Goal: Task Accomplishment & Management: Manage account settings

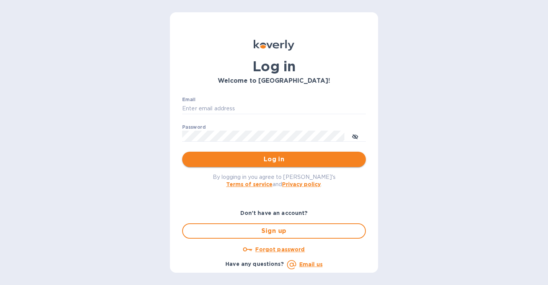
type input "[PERSON_NAME][EMAIL_ADDRESS][DOMAIN_NAME]"
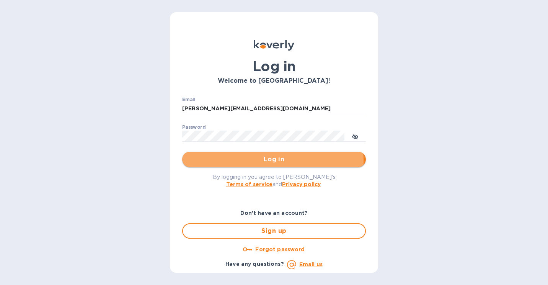
click at [228, 162] on span "Log in" at bounding box center [273, 159] width 171 height 9
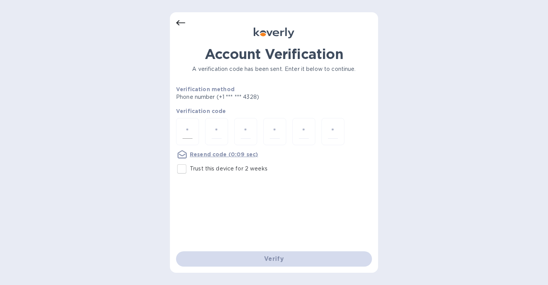
click at [183, 127] on div at bounding box center [187, 131] width 23 height 27
click at [185, 169] on input "Trust this device for 2 weeks" at bounding box center [182, 169] width 16 height 16
checkbox input "true"
click at [186, 129] on input "number" at bounding box center [188, 131] width 10 height 14
type input "4"
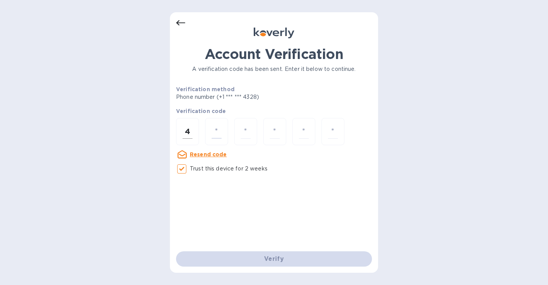
type input "4"
type input "0"
type input "9"
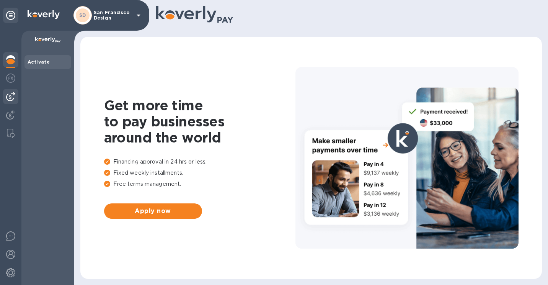
click at [15, 95] on img at bounding box center [10, 96] width 9 height 9
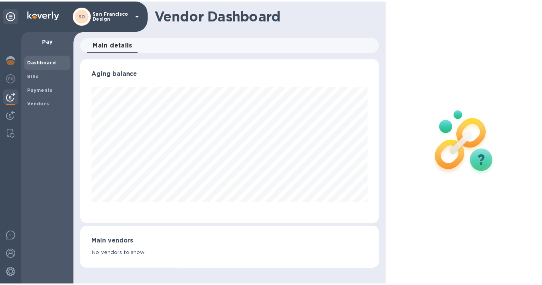
scroll to position [165, 302]
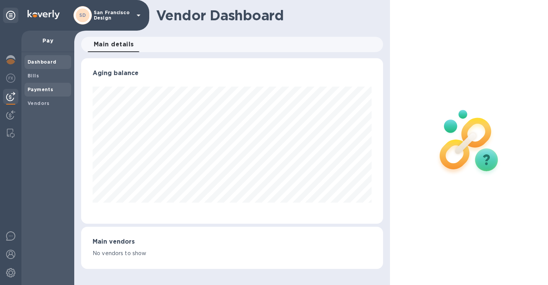
click at [42, 91] on b "Payments" at bounding box center [41, 90] width 26 height 6
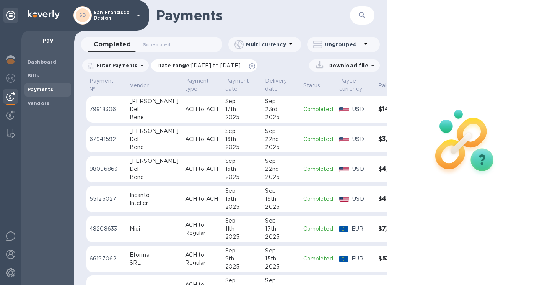
click at [241, 64] on span "[DATE] to [DATE]" at bounding box center [215, 65] width 49 height 6
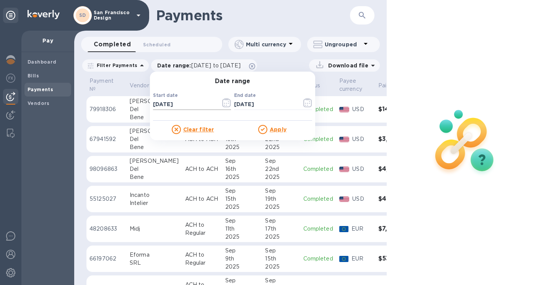
click at [223, 103] on icon "button" at bounding box center [226, 102] width 9 height 9
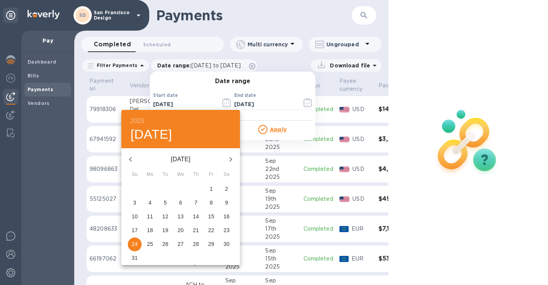
click at [129, 159] on icon "button" at bounding box center [130, 159] width 9 height 9
click at [165, 187] on p "1" at bounding box center [165, 189] width 3 height 8
type input "[DATE]"
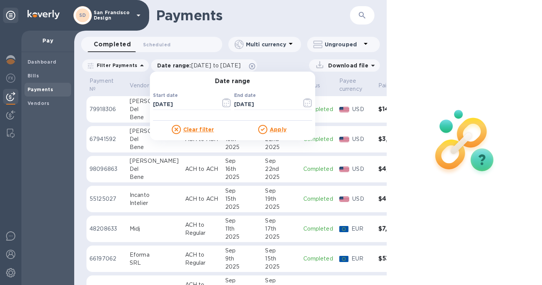
click at [270, 129] on u "Apply" at bounding box center [278, 129] width 17 height 6
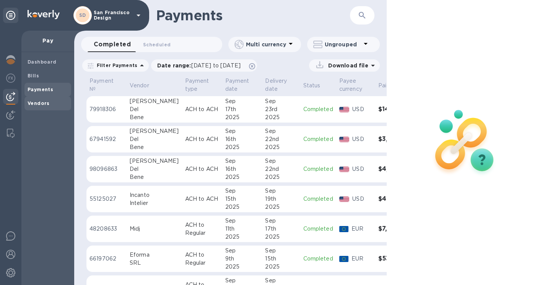
click at [46, 105] on b "Vendors" at bounding box center [39, 103] width 22 height 6
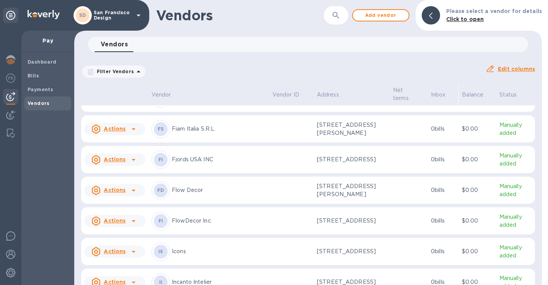
scroll to position [280, 0]
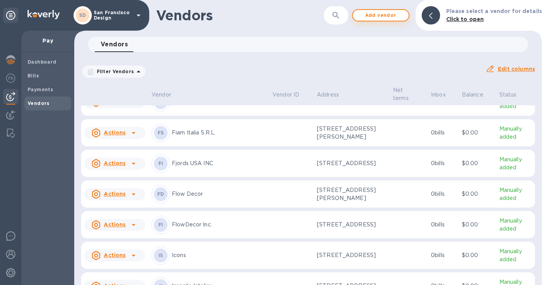
click at [374, 13] on span "Add vendor" at bounding box center [381, 15] width 44 height 9
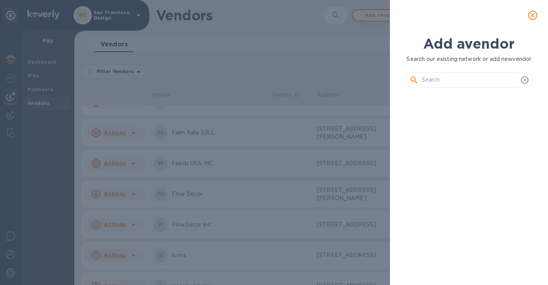
scroll to position [165, 132]
click at [434, 75] on input "text" at bounding box center [470, 79] width 96 height 11
paste input "Gardeco Objects bv"
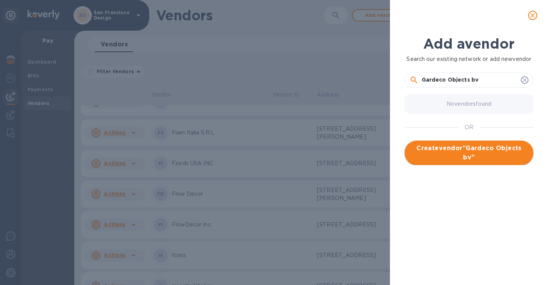
type input "Gardeco Objects bv"
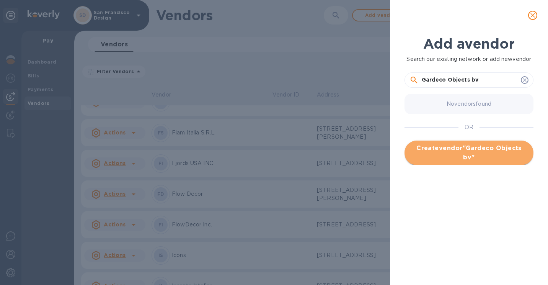
click at [459, 153] on span "Create vendor " Gardeco Objects bv "" at bounding box center [469, 153] width 117 height 18
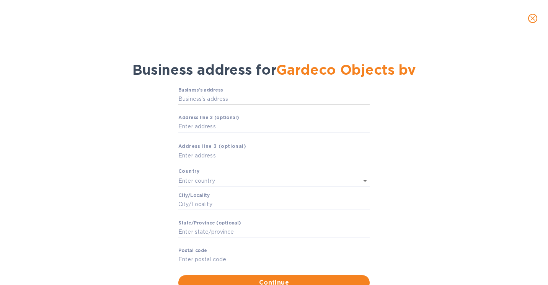
click at [216, 98] on input "Business’s аddress" at bounding box center [273, 98] width 191 height 11
paste input "[STREET_ADDRESS]"
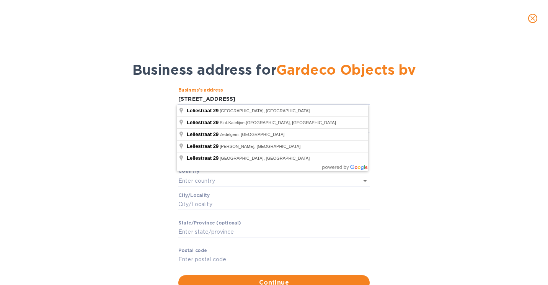
click at [283, 215] on p "​" at bounding box center [273, 215] width 191 height 9
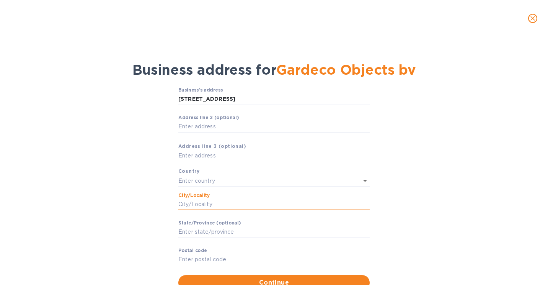
click at [209, 206] on input "Сity/Locаlity" at bounding box center [273, 204] width 191 height 11
click at [119, 183] on div "Business’s аddress Leliestraat 29 ​ Аddress line 2 (optional) ​ Аddress line 3 …" at bounding box center [274, 189] width 528 height 212
click at [243, 103] on input "[STREET_ADDRESS]" at bounding box center [273, 98] width 191 height 11
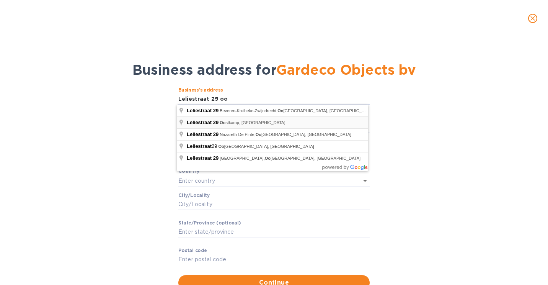
type input "29 Leliestraat"
type input "[GEOGRAPHIC_DATA]"
type input "Oostkamp"
type input "Vlaanderen"
type input "8020"
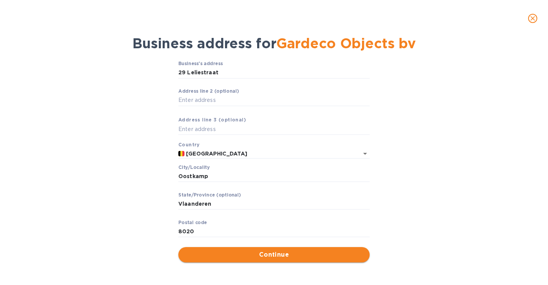
scroll to position [27, 0]
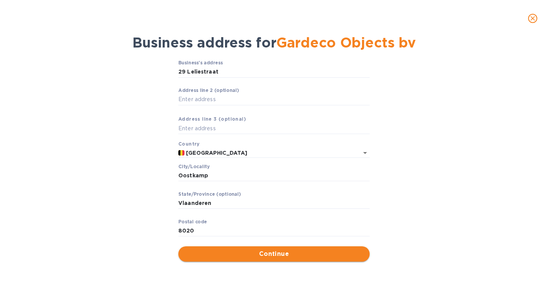
click at [258, 255] on span "Continue" at bounding box center [274, 253] width 179 height 9
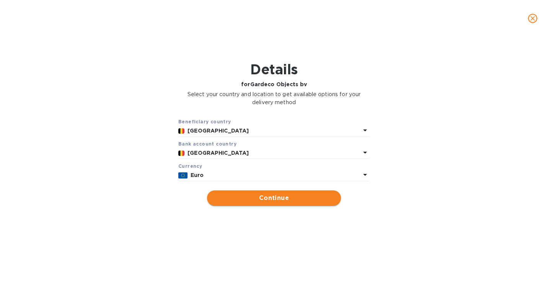
click at [251, 194] on span "Continue" at bounding box center [274, 197] width 122 height 9
type input "Gardeco Objects bv"
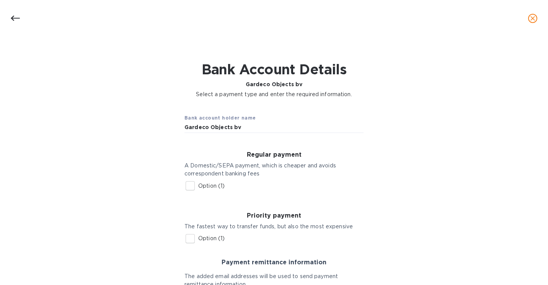
click at [188, 185] on input "Option (1)" at bounding box center [190, 186] width 16 height 16
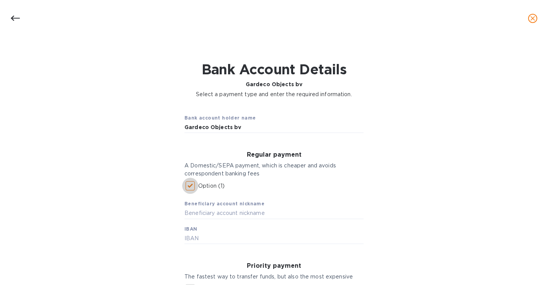
click at [191, 186] on input "Option (1)" at bounding box center [190, 186] width 16 height 16
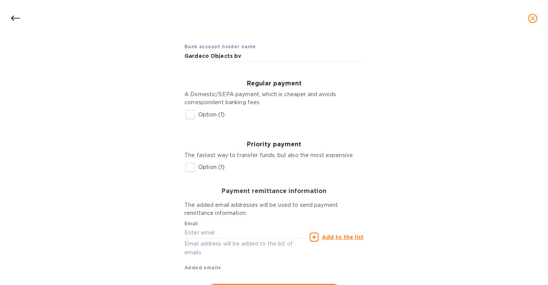
scroll to position [71, 0]
click at [188, 112] on input "Option (1)" at bounding box center [190, 115] width 16 height 16
checkbox input "true"
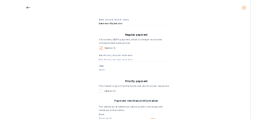
scroll to position [147, 0]
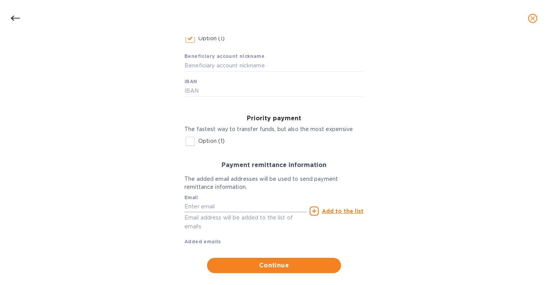
click at [208, 205] on input "text" at bounding box center [246, 206] width 122 height 11
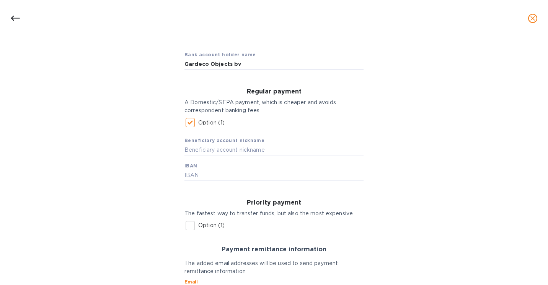
scroll to position [122, 0]
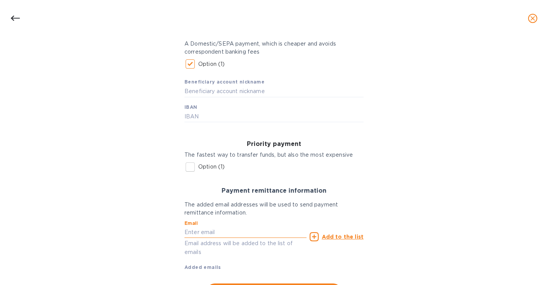
paste input "[EMAIL_ADDRESS][DOMAIN_NAME]"
type input "[EMAIL_ADDRESS][DOMAIN_NAME]"
click at [331, 239] on u "Add to the list" at bounding box center [343, 237] width 42 height 6
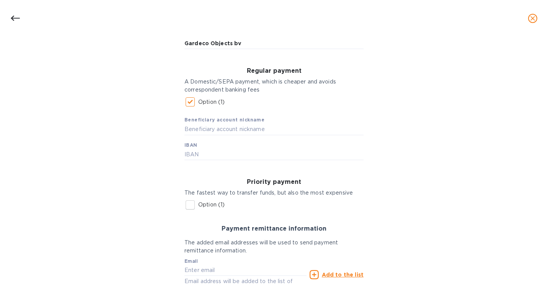
scroll to position [83, 0]
click at [219, 124] on input "text" at bounding box center [274, 129] width 179 height 11
type input "ING Bank Gardeco"
paste input "BE 55 3800 4228 9344"
type input "BE 55 3800 4228 9344"
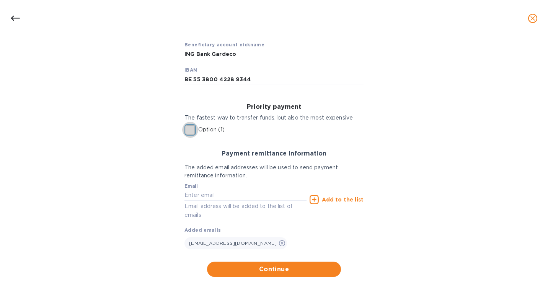
scroll to position [175, 0]
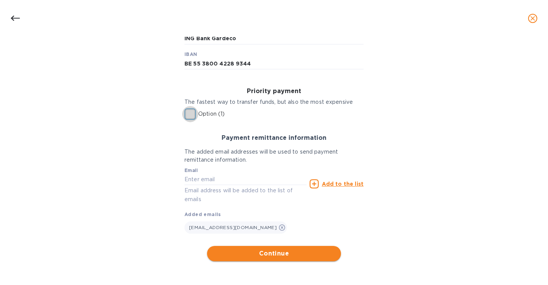
click at [283, 252] on span "Continue" at bounding box center [274, 253] width 122 height 9
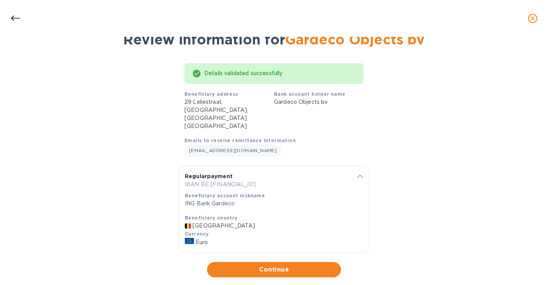
scroll to position [31, 0]
click at [293, 265] on span "Continue" at bounding box center [274, 269] width 122 height 9
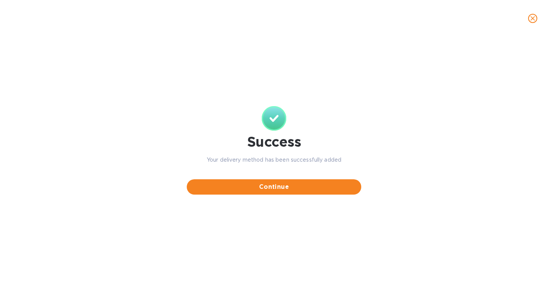
scroll to position [0, 0]
click at [277, 189] on span "Continue" at bounding box center [274, 186] width 162 height 9
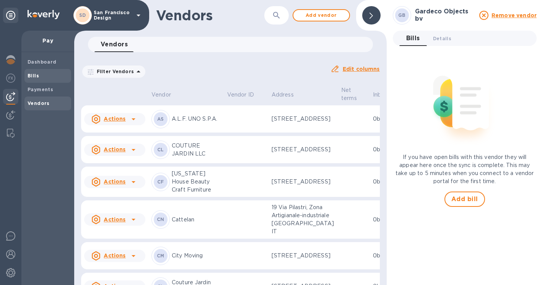
click at [41, 78] on span "Bills" at bounding box center [48, 76] width 41 height 8
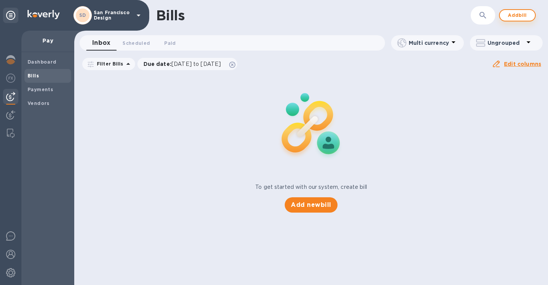
click at [519, 12] on span "Add bill" at bounding box center [517, 15] width 23 height 9
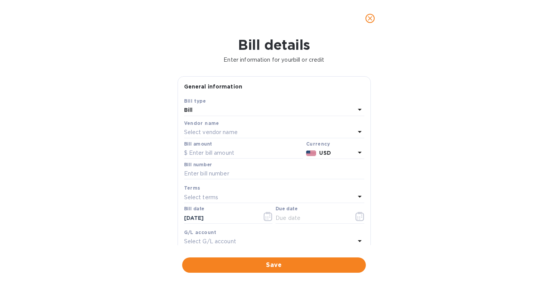
click at [214, 133] on p "Select vendor name" at bounding box center [211, 132] width 54 height 8
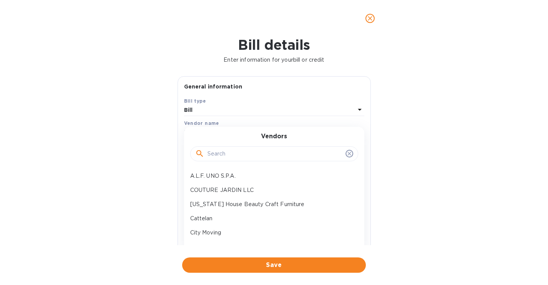
click at [214, 159] on input "text" at bounding box center [274, 153] width 135 height 11
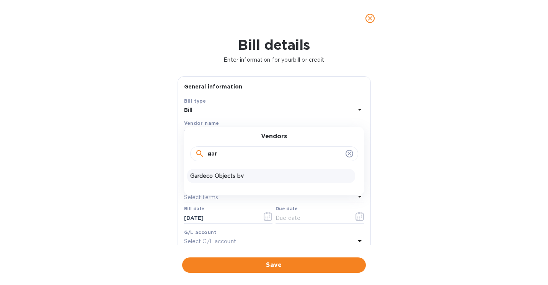
type input "gar"
click at [237, 175] on p "Gardeco Objects bv" at bounding box center [271, 176] width 162 height 8
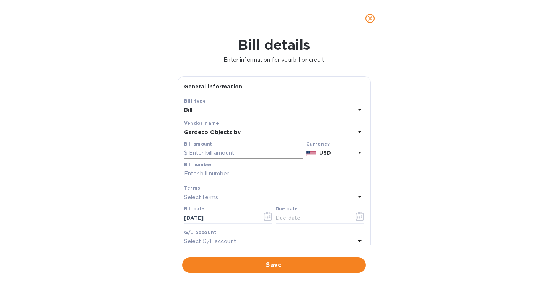
click at [233, 154] on input "text" at bounding box center [243, 152] width 119 height 11
type input "4,822.28"
click at [341, 151] on p "USD" at bounding box center [337, 153] width 36 height 8
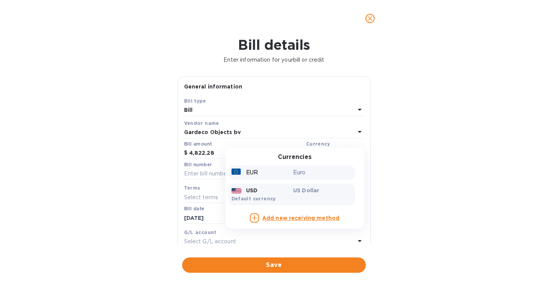
click at [299, 176] on p "Euro" at bounding box center [322, 172] width 59 height 8
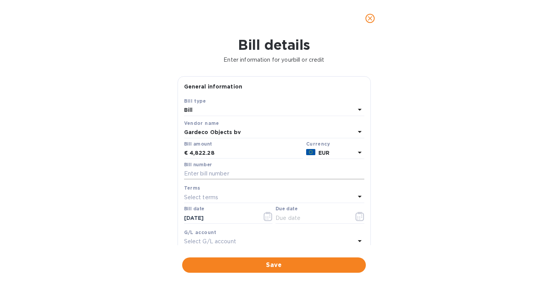
click at [228, 178] on input "text" at bounding box center [274, 173] width 180 height 11
paste input "004192"
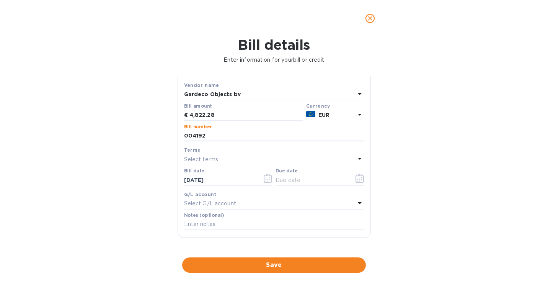
scroll to position [38, 0]
type input "004192"
click at [360, 175] on icon "button" at bounding box center [360, 177] width 9 height 9
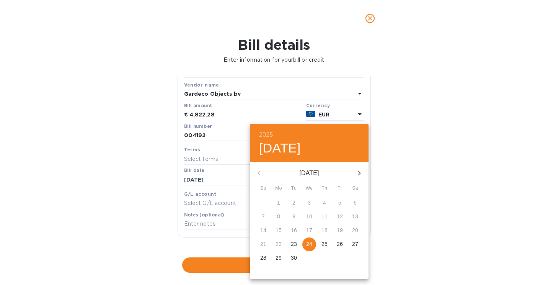
click at [309, 243] on p "24" at bounding box center [309, 244] width 6 height 8
type input "[DATE]"
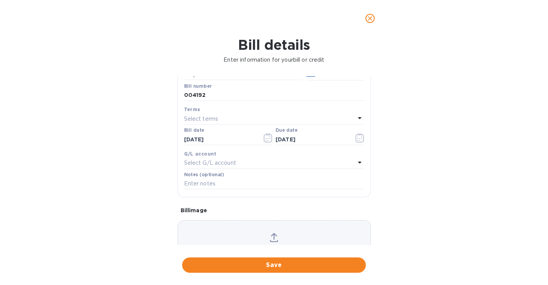
scroll to position [119, 0]
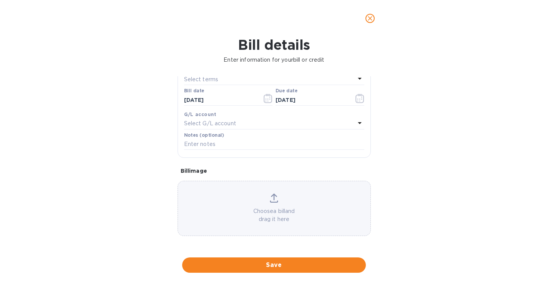
click at [263, 211] on p "Choose a bill and drag it here" at bounding box center [274, 215] width 193 height 16
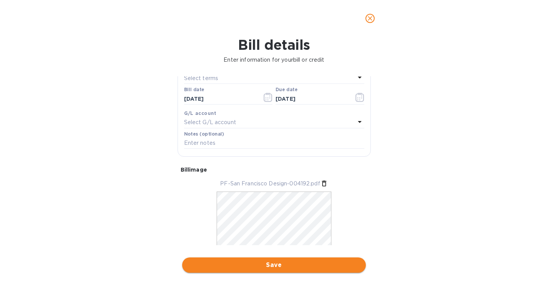
click at [271, 265] on span "Save" at bounding box center [273, 264] width 171 height 9
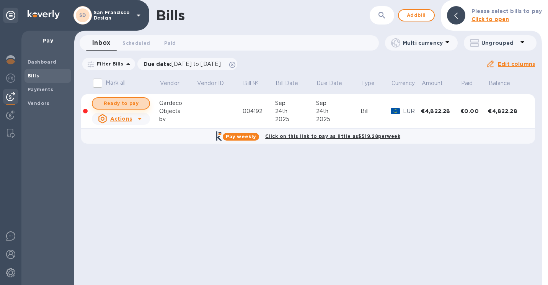
click at [138, 105] on span "Ready to pay" at bounding box center [121, 103] width 44 height 9
checkbox input "true"
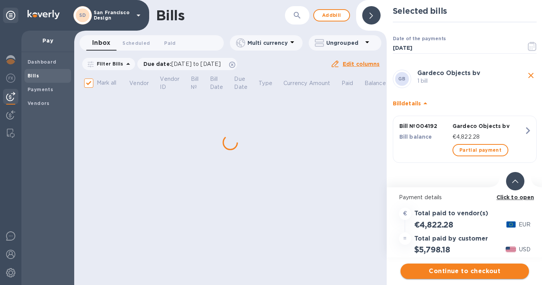
click at [445, 271] on span "Continue to checkout" at bounding box center [465, 270] width 116 height 9
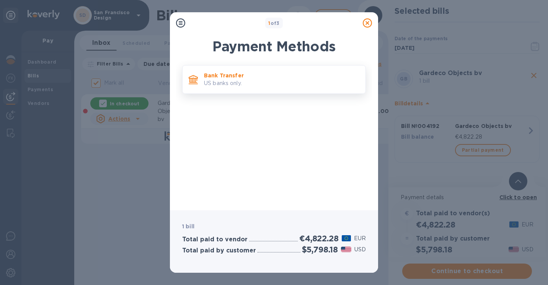
click at [281, 71] on div "Bank Transfer US banks only." at bounding box center [282, 80] width 162 height 22
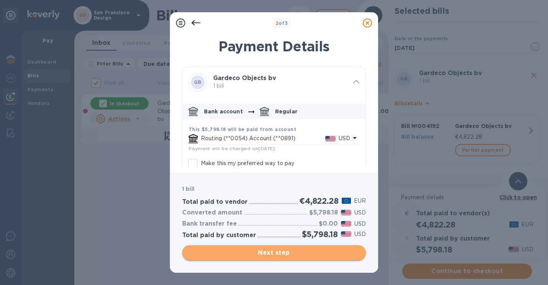
click at [291, 251] on span "Next step" at bounding box center [273, 252] width 171 height 9
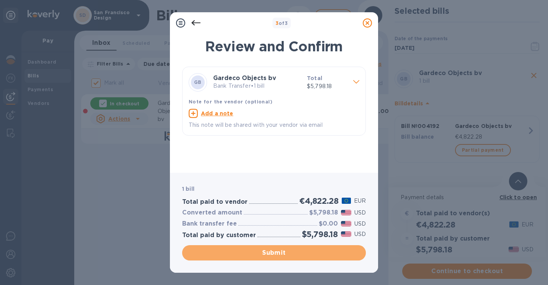
click at [299, 250] on button "Submit" at bounding box center [274, 252] width 184 height 15
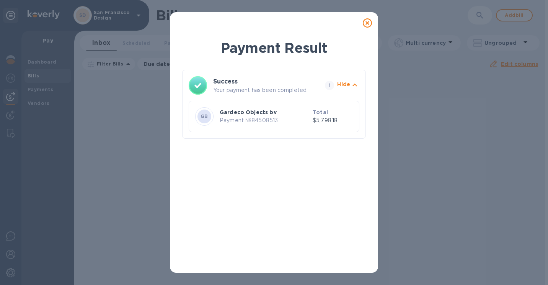
click at [370, 22] on icon at bounding box center [367, 22] width 9 height 9
